Goal: Transaction & Acquisition: Purchase product/service

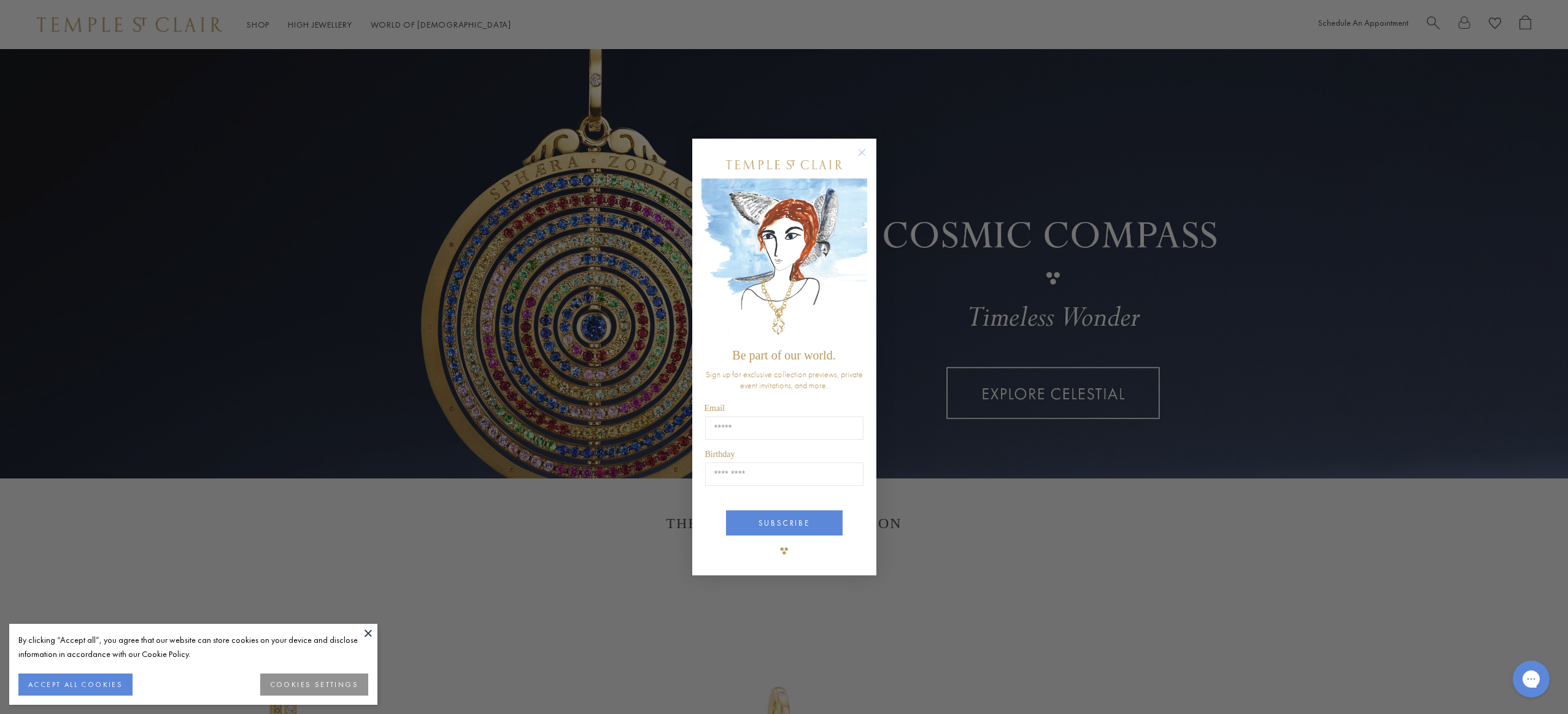
click at [857, 150] on circle "Close dialog" at bounding box center [861, 153] width 15 height 15
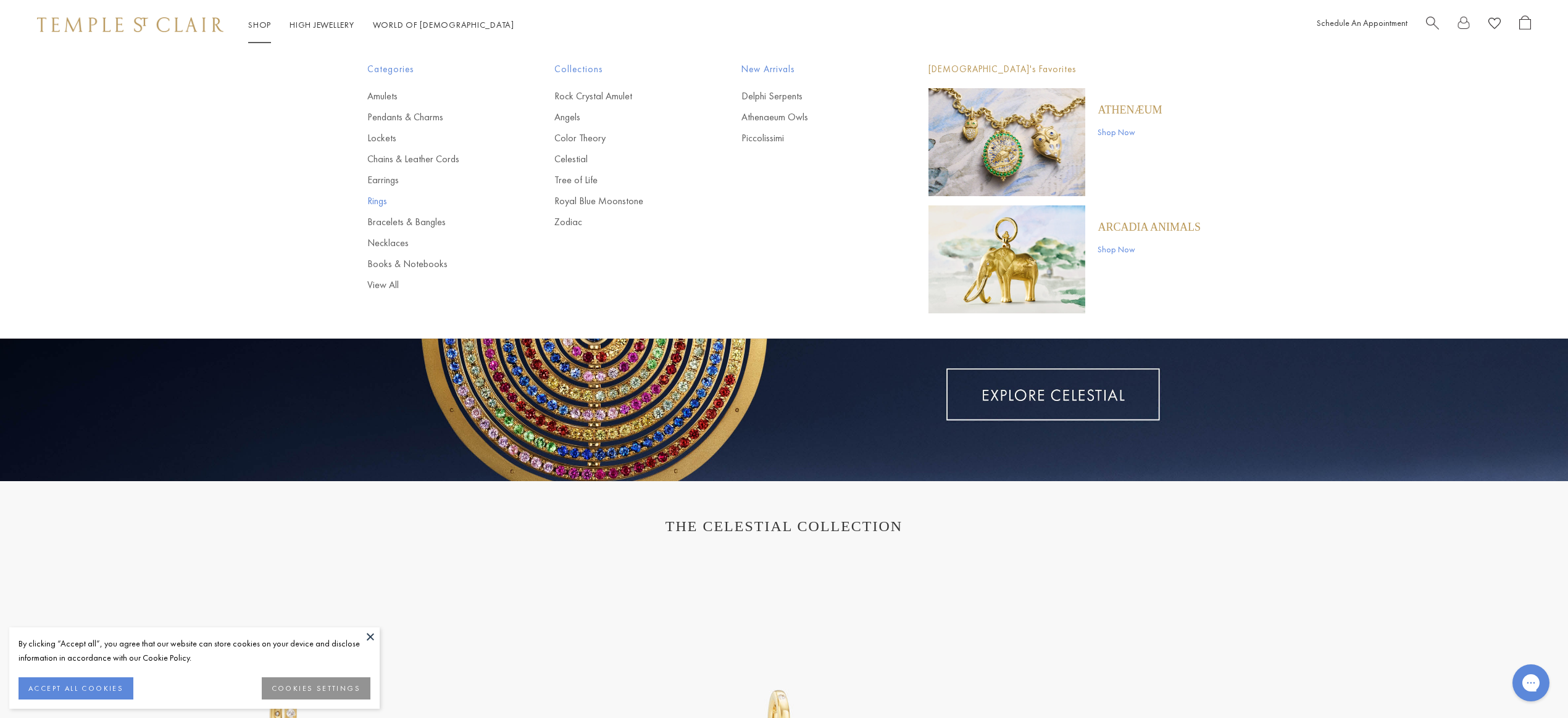
click at [380, 201] on link "Rings" at bounding box center [436, 201] width 138 height 13
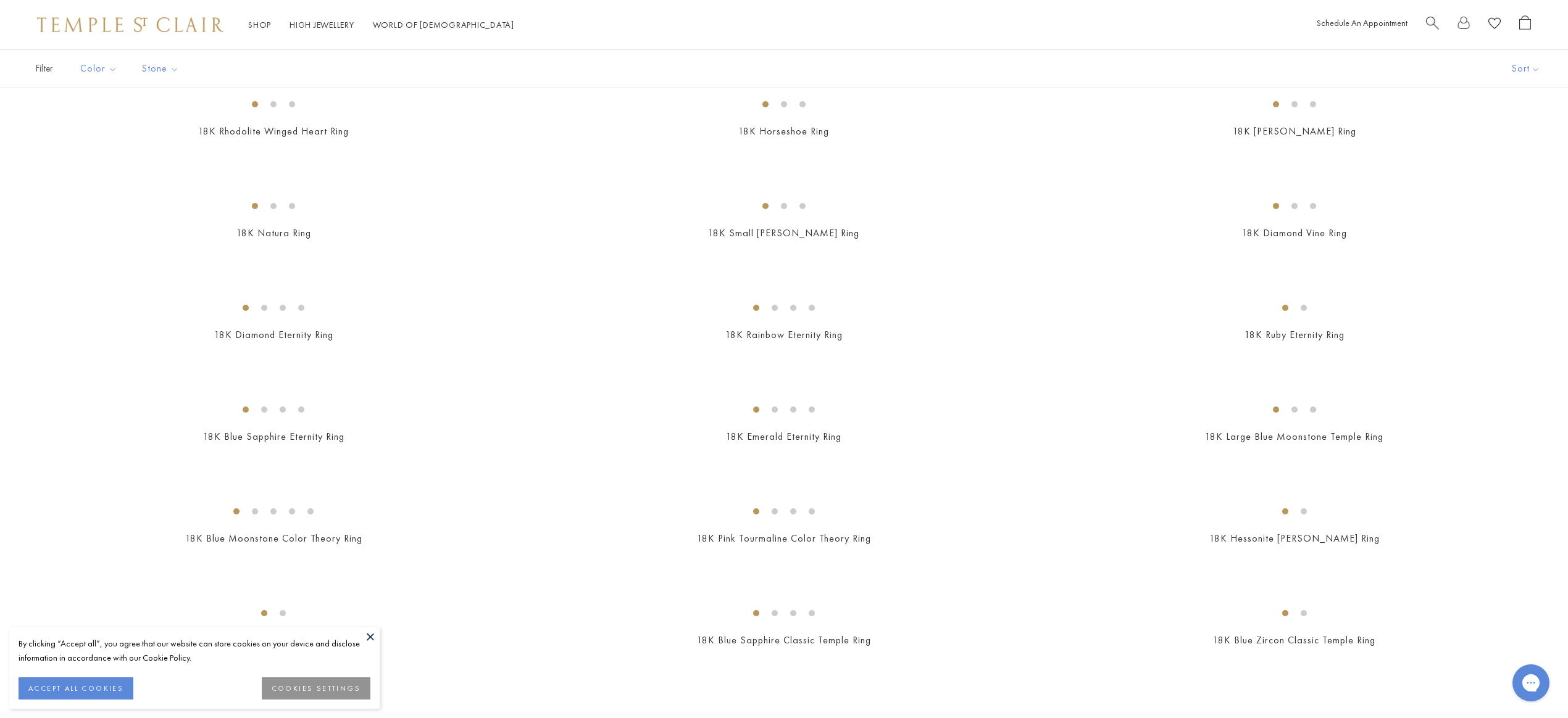
scroll to position [1003, 0]
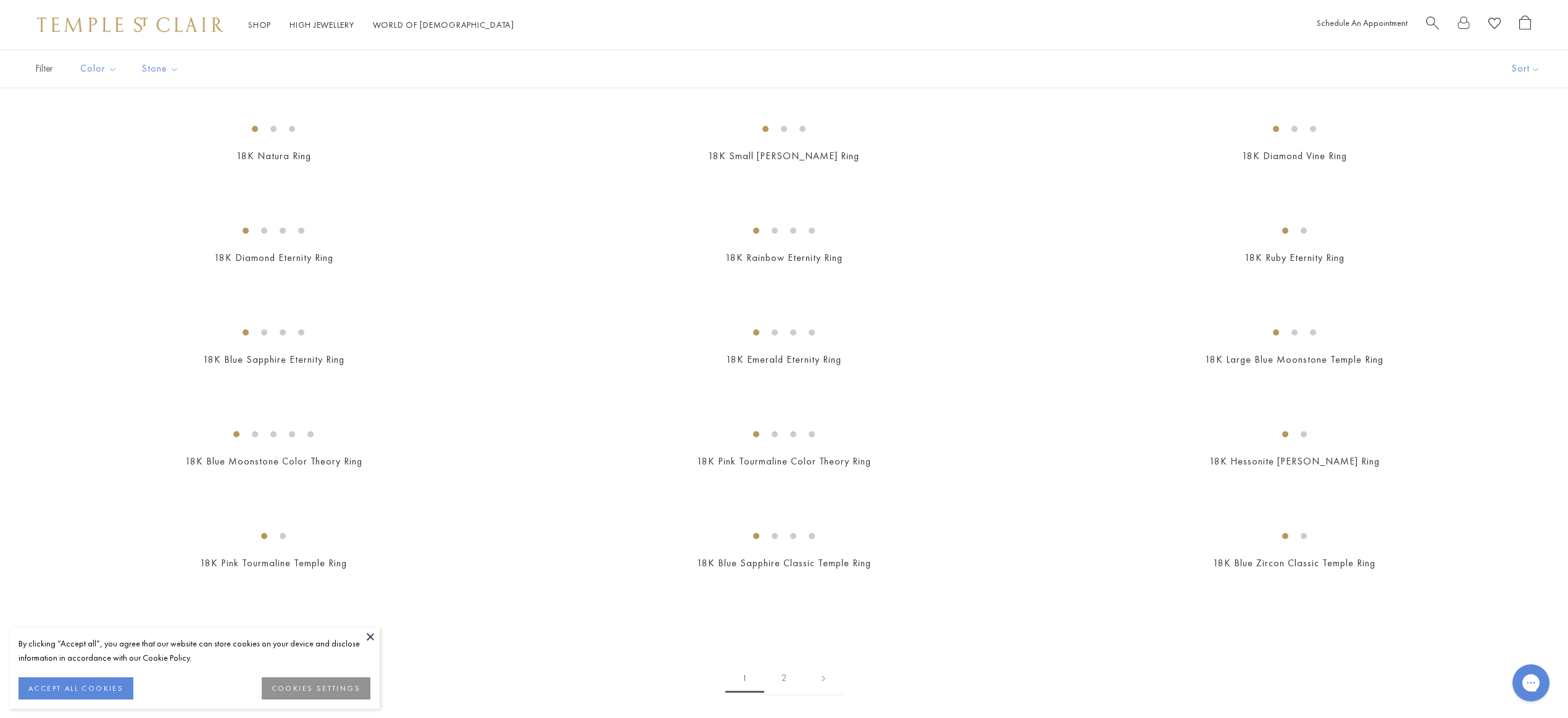
click at [371, 635] on button at bounding box center [370, 636] width 19 height 19
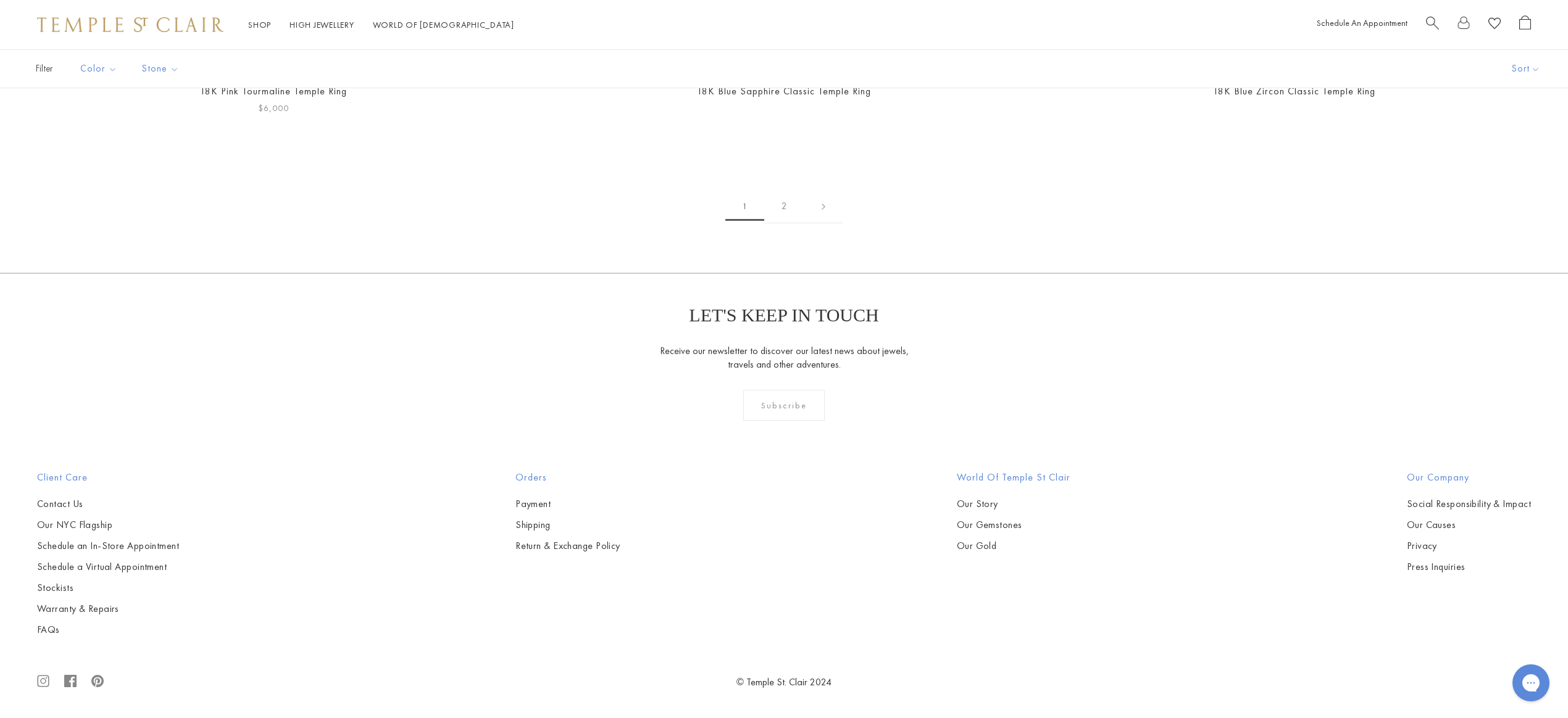
scroll to position [7869, 0]
click at [783, 223] on link "2" at bounding box center [784, 206] width 40 height 34
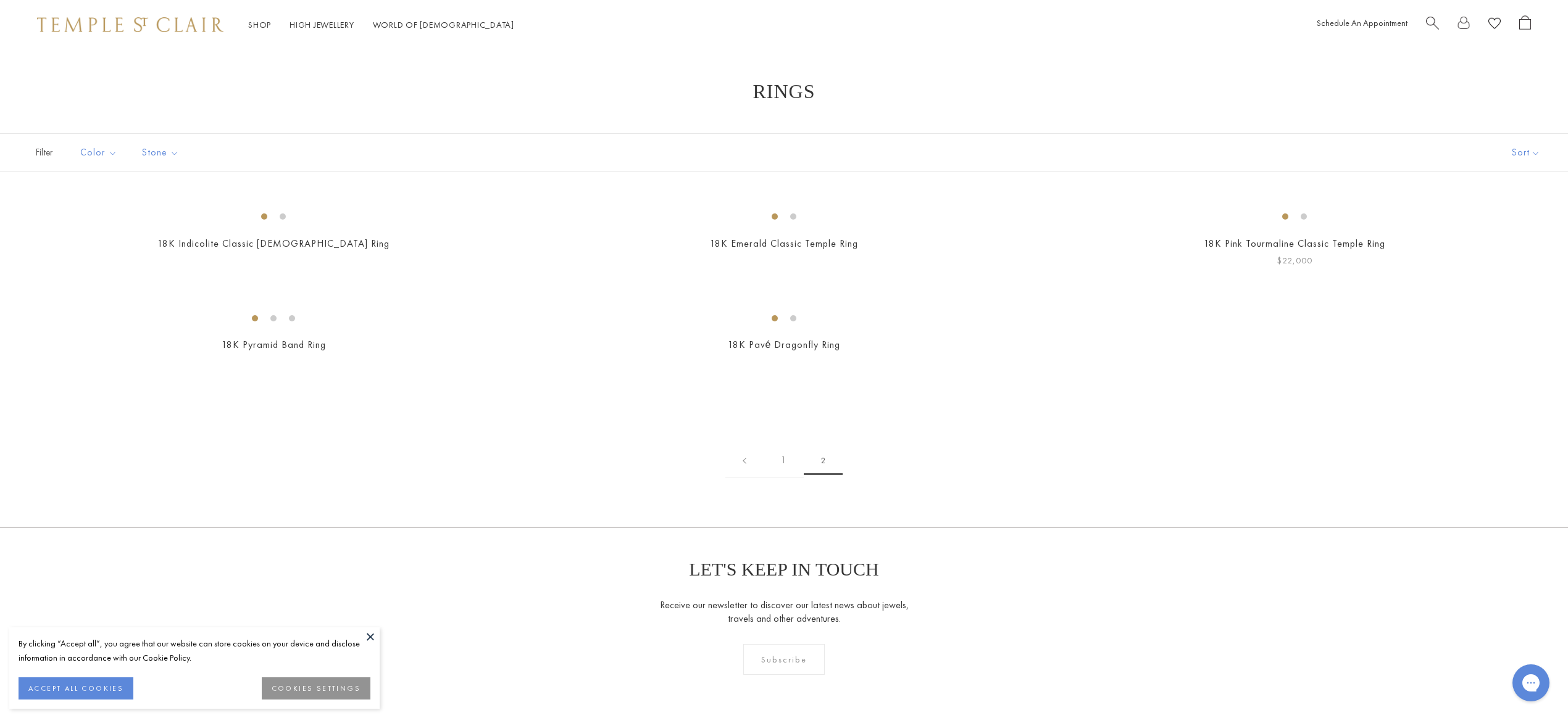
click at [0, 0] on img at bounding box center [0, 0] width 0 height 0
